Goal: Task Accomplishment & Management: Use online tool/utility

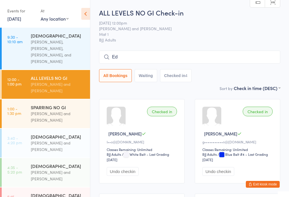
click at [229, 54] on input "Ed" at bounding box center [189, 57] width 181 height 13
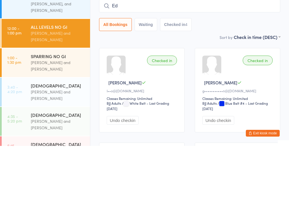
click at [214, 51] on input "Ed" at bounding box center [189, 57] width 181 height 13
type input "E"
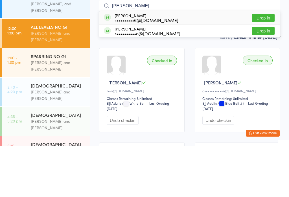
type input "[PERSON_NAME]"
click at [270, 78] on button "Drop in" at bounding box center [263, 82] width 23 height 8
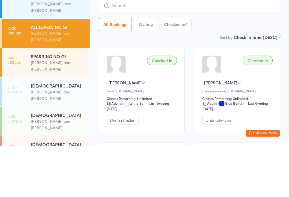
scroll to position [51, 0]
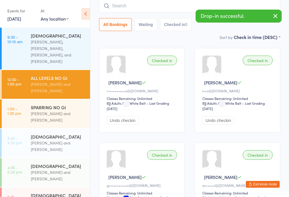
click at [156, 78] on div "Checked in [PERSON_NAME] S r••••••••••o@[DOMAIN_NAME] Classes Remaining: Unlimi…" at bounding box center [142, 90] width 86 height 84
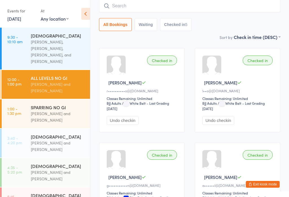
click at [215, 9] on input "search" at bounding box center [189, 5] width 181 height 13
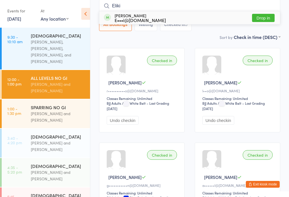
type input "Eliki"
click at [264, 19] on button "Drop in" at bounding box center [263, 18] width 23 height 8
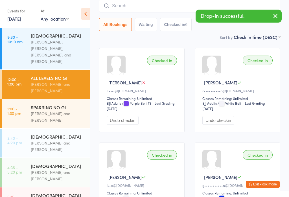
click at [171, 5] on input "search" at bounding box center [189, 5] width 181 height 13
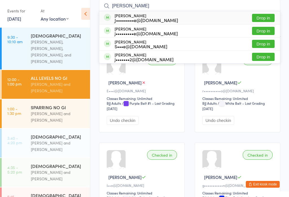
type input "[PERSON_NAME]"
click at [264, 32] on button "Drop in" at bounding box center [263, 31] width 23 height 8
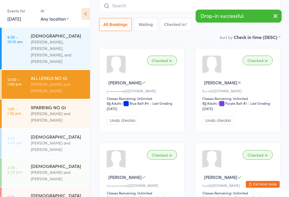
click at [165, 5] on input "search" at bounding box center [189, 5] width 181 height 13
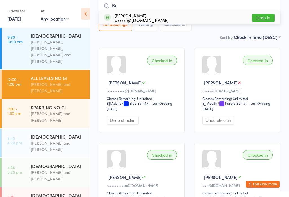
type input "[PERSON_NAME]"
